Goal: Task Accomplishment & Management: Complete application form

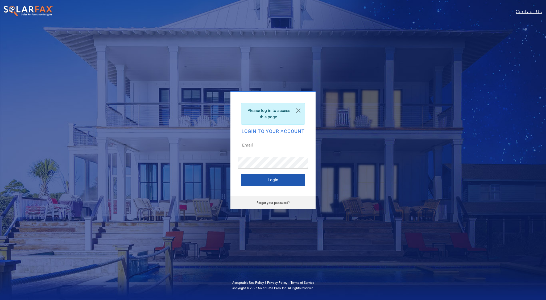
type input "aadi@solarponics.com"
click at [273, 182] on button "Login" at bounding box center [273, 180] width 64 height 12
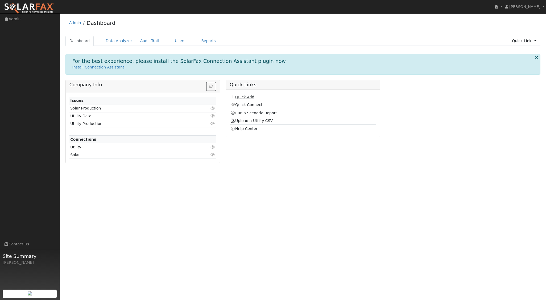
click at [247, 98] on link "Quick Add" at bounding box center [242, 97] width 24 height 4
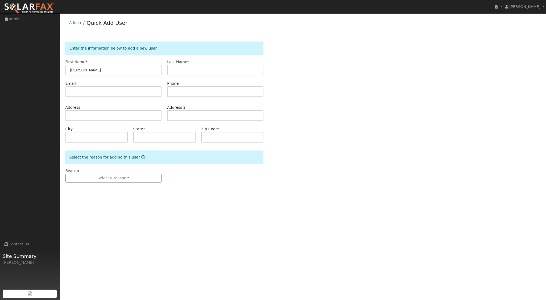
type input "[PERSON_NAME]"
click at [73, 112] on input "text" at bounding box center [113, 115] width 96 height 11
type input "[STREET_ADDRESS]"
type input "[PERSON_NAME] Grande"
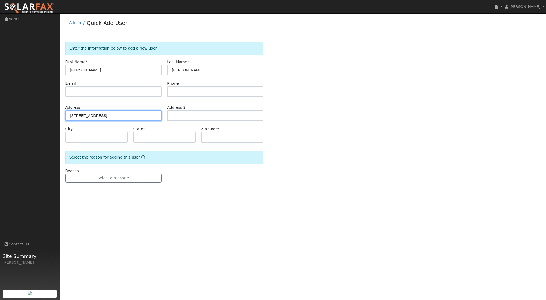
type input "CA"
type input "93420"
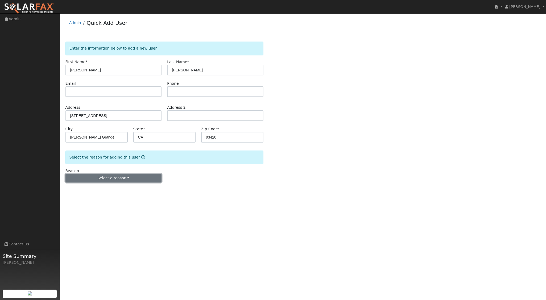
click at [127, 176] on button "Select a reason" at bounding box center [113, 177] width 96 height 9
click at [88, 188] on link "New lead" at bounding box center [95, 188] width 59 height 7
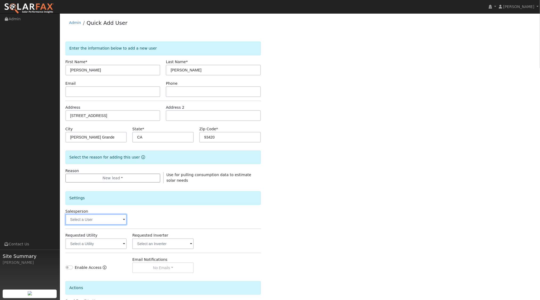
click at [117, 220] on input "text" at bounding box center [95, 219] width 61 height 11
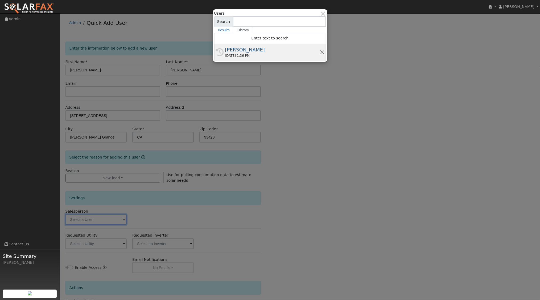
click at [248, 51] on div "[PERSON_NAME]" at bounding box center [272, 49] width 95 height 7
type input "[PERSON_NAME]"
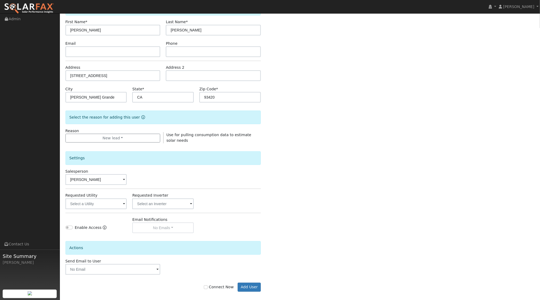
scroll to position [44, 0]
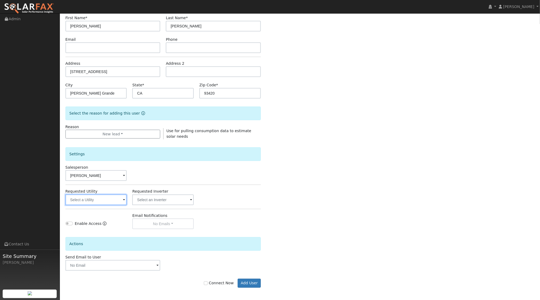
click at [122, 200] on input "text" at bounding box center [95, 199] width 61 height 11
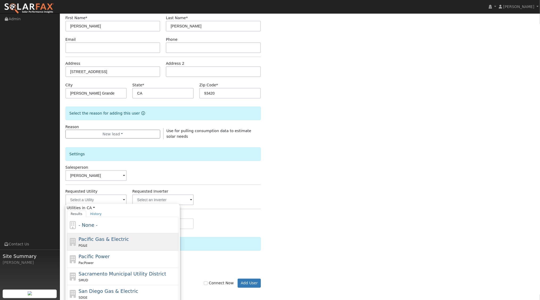
click at [107, 241] on div "Pacific Gas & Electric PG&E" at bounding box center [127, 241] width 99 height 13
type input "Pacific Gas & Electric"
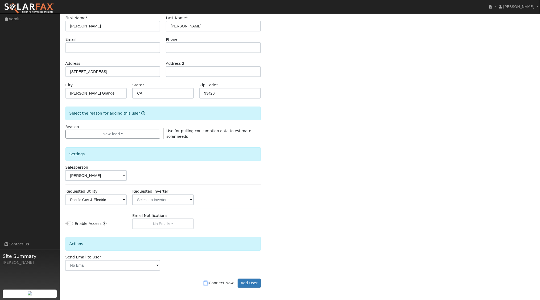
click at [207, 281] on input "Connect Now" at bounding box center [206, 283] width 4 height 4
checkbox input "true"
click at [254, 281] on button "Add User" at bounding box center [249, 282] width 23 height 9
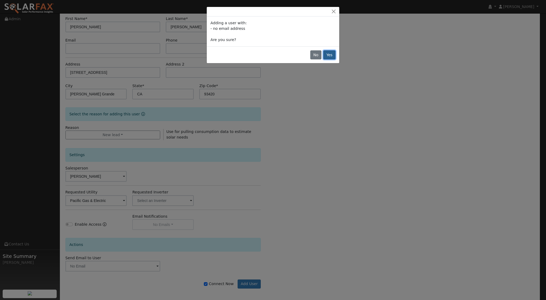
click at [332, 55] on button "Yes" at bounding box center [329, 54] width 12 height 9
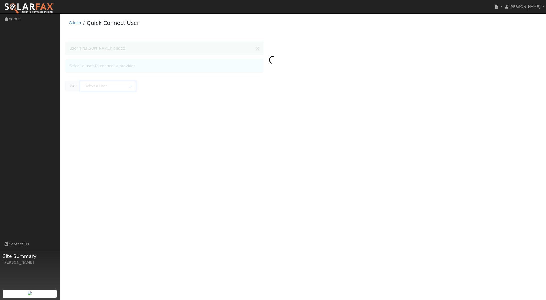
type input "Allen Danner"
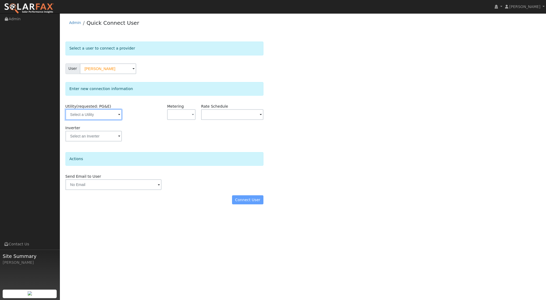
click at [115, 117] on input "text" at bounding box center [93, 114] width 56 height 11
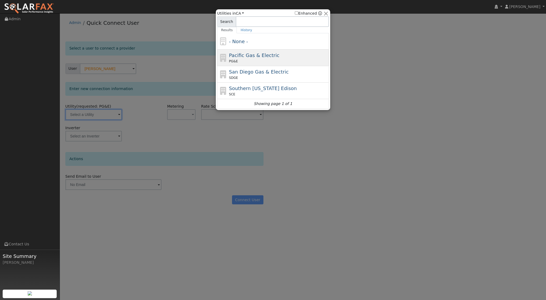
click at [236, 58] on div "Pacific Gas & Electric PG&E" at bounding box center [278, 58] width 99 height 12
type input "PG&E"
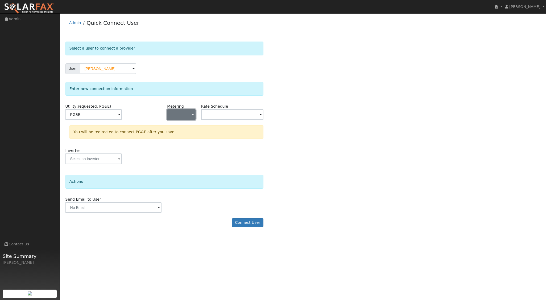
click at [189, 114] on button "button" at bounding box center [181, 114] width 28 height 11
click at [180, 133] on link "NEM" at bounding box center [185, 133] width 37 height 7
click at [260, 115] on span at bounding box center [261, 115] width 2 height 6
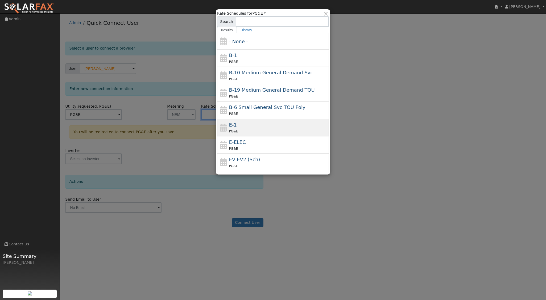
click at [257, 124] on div "E-1 PG&E" at bounding box center [278, 127] width 99 height 13
type input "E-1"
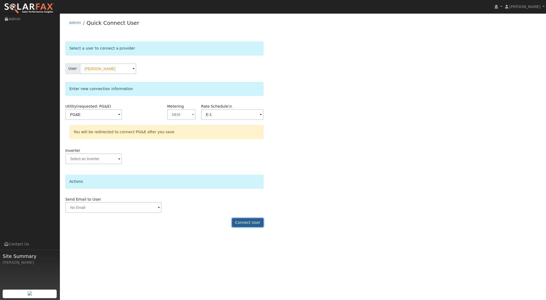
click at [248, 220] on button "Connect User" at bounding box center [247, 222] width 31 height 9
